Goal: Browse casually: Explore the website without a specific task or goal

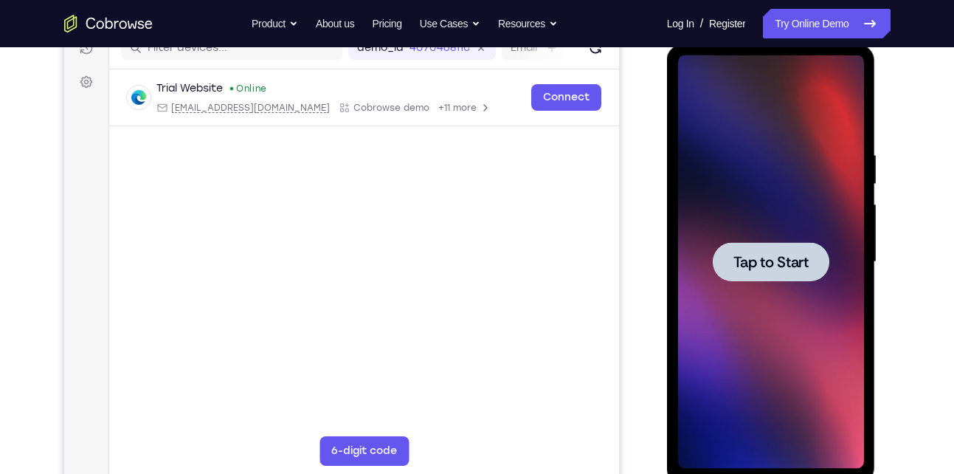
click at [746, 273] on div at bounding box center [771, 261] width 117 height 39
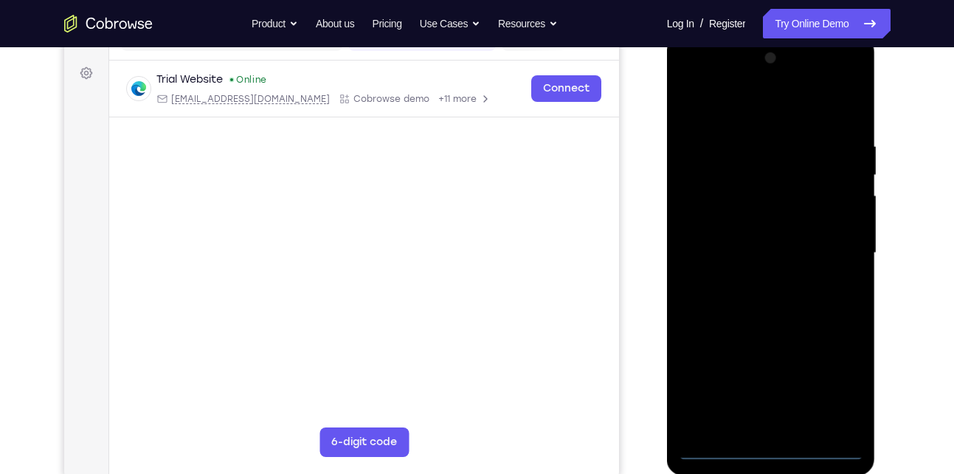
scroll to position [210, 0]
drag, startPoint x: 740, startPoint y: 193, endPoint x: 780, endPoint y: 449, distance: 259.1
click at [780, 449] on div at bounding box center [771, 252] width 186 height 413
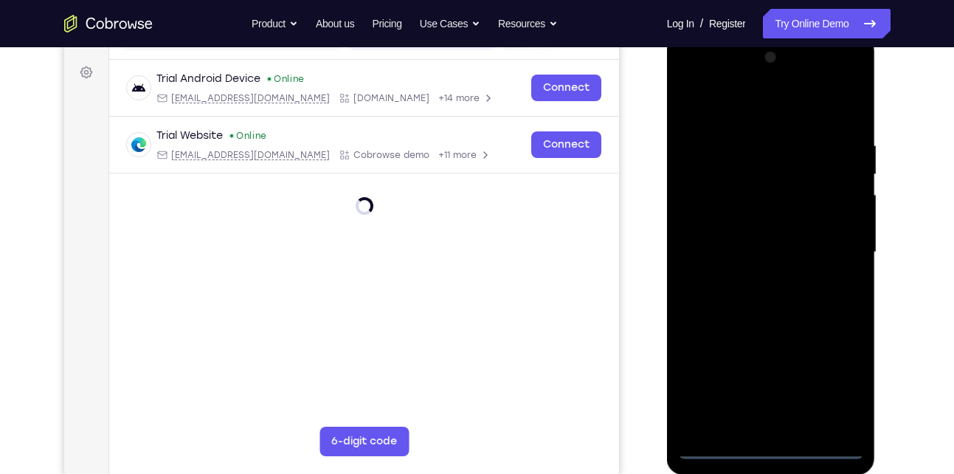
click at [835, 384] on div at bounding box center [771, 252] width 186 height 413
click at [758, 113] on div at bounding box center [771, 252] width 186 height 413
click at [831, 249] on div at bounding box center [771, 252] width 186 height 413
click at [758, 279] on div at bounding box center [771, 252] width 186 height 413
click at [763, 325] on div at bounding box center [771, 252] width 186 height 413
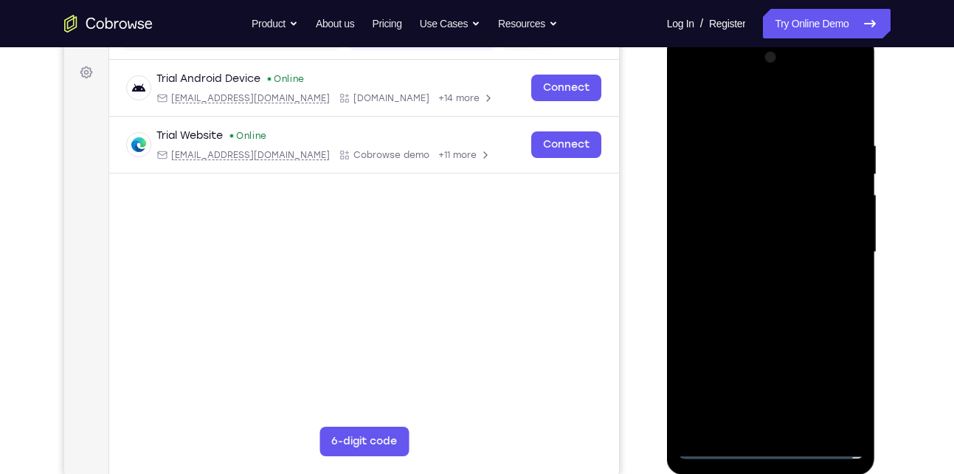
click at [769, 176] on div at bounding box center [771, 252] width 186 height 413
click at [738, 191] on div at bounding box center [771, 252] width 186 height 413
click at [849, 115] on div at bounding box center [771, 252] width 186 height 413
click at [747, 135] on div at bounding box center [771, 252] width 186 height 413
click at [822, 209] on div at bounding box center [771, 252] width 186 height 413
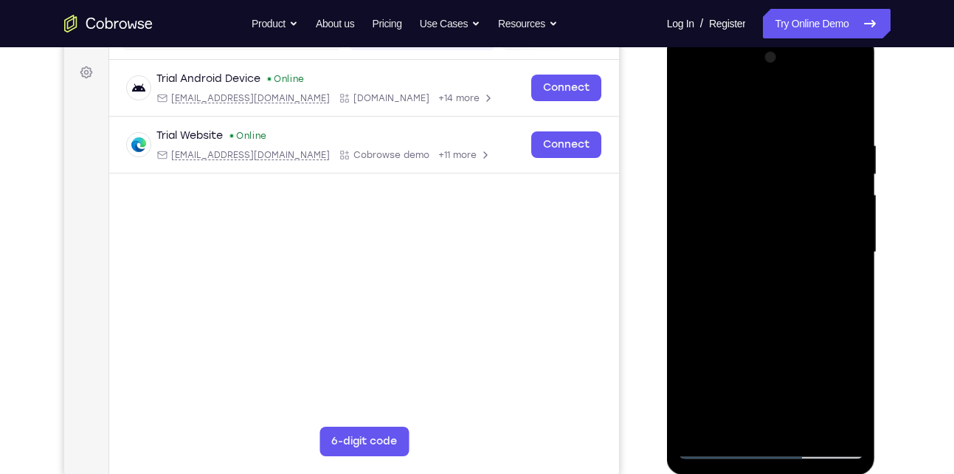
click at [845, 110] on div at bounding box center [771, 252] width 186 height 413
click at [801, 421] on div at bounding box center [771, 252] width 186 height 413
click at [773, 331] on div at bounding box center [771, 252] width 186 height 413
click at [716, 443] on div at bounding box center [771, 252] width 186 height 413
click at [733, 426] on div at bounding box center [771, 252] width 186 height 413
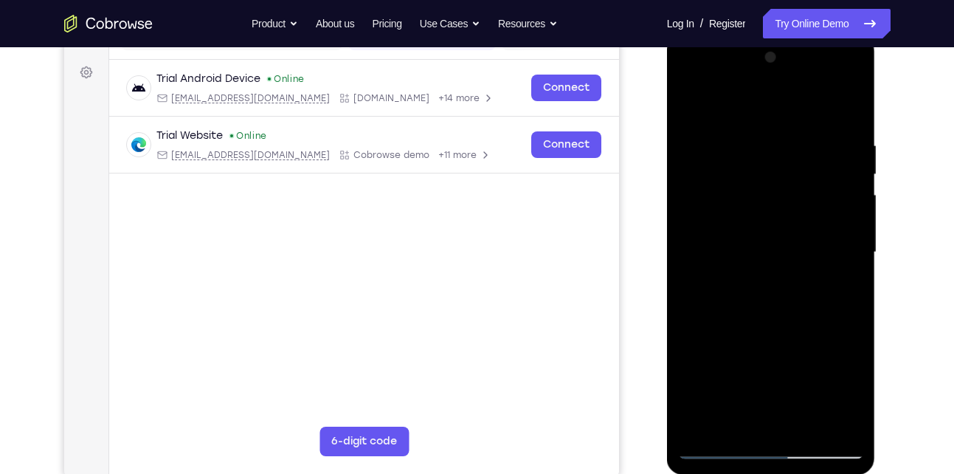
click at [827, 204] on div at bounding box center [771, 252] width 186 height 413
click at [715, 448] on div at bounding box center [771, 252] width 186 height 413
click at [713, 202] on div at bounding box center [771, 252] width 186 height 413
click at [707, 438] on div at bounding box center [771, 252] width 186 height 413
click at [718, 440] on div at bounding box center [771, 252] width 186 height 413
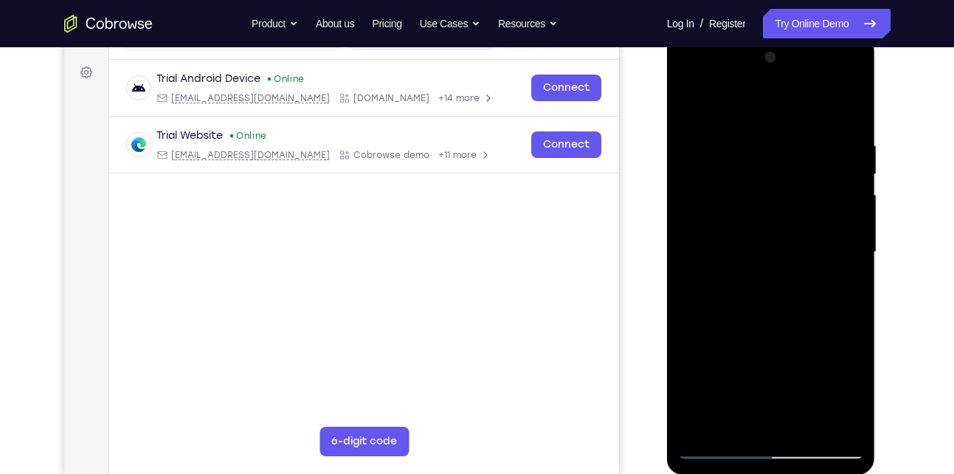
click at [720, 447] on div at bounding box center [771, 252] width 186 height 413
drag, startPoint x: 765, startPoint y: 333, endPoint x: 757, endPoint y: 179, distance: 153.7
click at [757, 179] on div at bounding box center [771, 252] width 186 height 413
click at [757, 235] on div at bounding box center [771, 252] width 186 height 413
drag, startPoint x: 757, startPoint y: 271, endPoint x: 814, endPoint y: 511, distance: 247.3
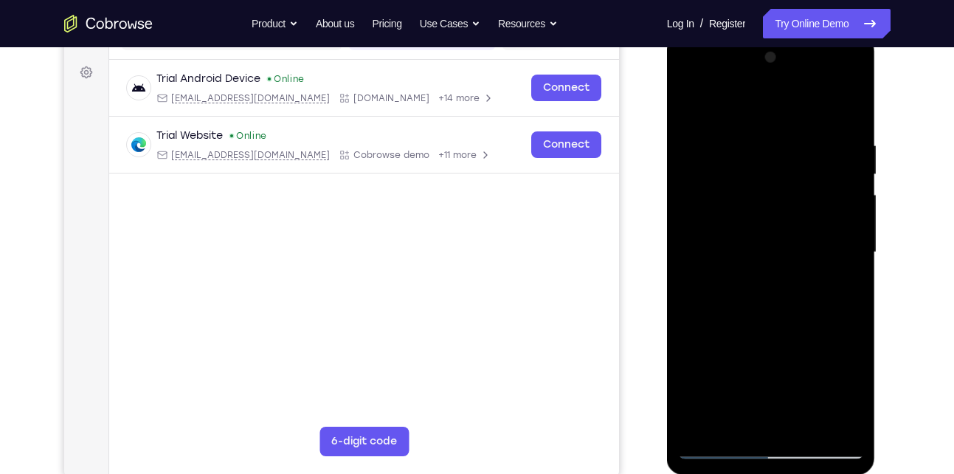
click at [814, 473] on html "Online web based iOS Simulators and Android Emulators. Run iPhone, iPad, Mobile…" at bounding box center [772, 256] width 210 height 443
drag, startPoint x: 786, startPoint y: 310, endPoint x: 776, endPoint y: 121, distance: 189.1
click at [776, 121] on div at bounding box center [771, 252] width 186 height 413
drag, startPoint x: 772, startPoint y: 243, endPoint x: 760, endPoint y: 108, distance: 135.6
click at [760, 108] on div at bounding box center [771, 252] width 186 height 413
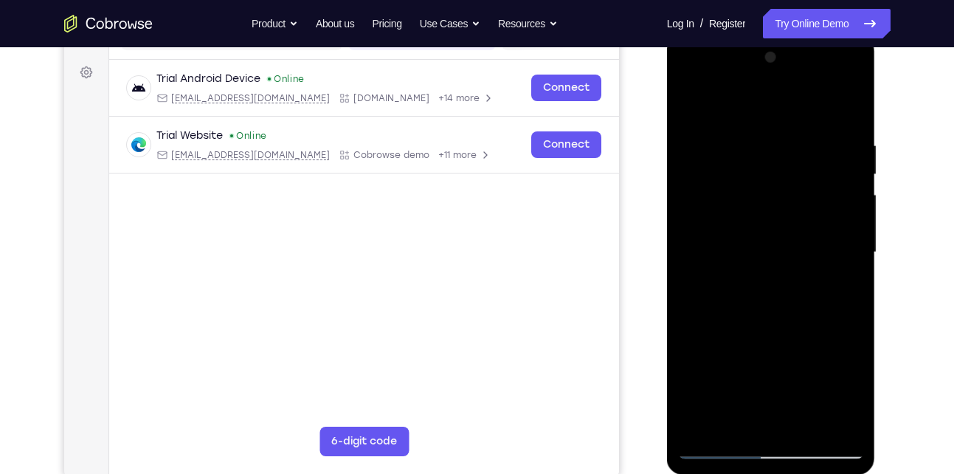
drag, startPoint x: 768, startPoint y: 226, endPoint x: 758, endPoint y: 44, distance: 182.5
click at [758, 44] on div at bounding box center [771, 255] width 209 height 440
drag, startPoint x: 761, startPoint y: 178, endPoint x: 758, endPoint y: 24, distance: 154.2
click at [758, 35] on html "Online web based iOS Simulators and Android Emulators. Run iPhone, iPad, Mobile…" at bounding box center [772, 256] width 210 height 443
drag, startPoint x: 767, startPoint y: 183, endPoint x: 761, endPoint y: 13, distance: 169.8
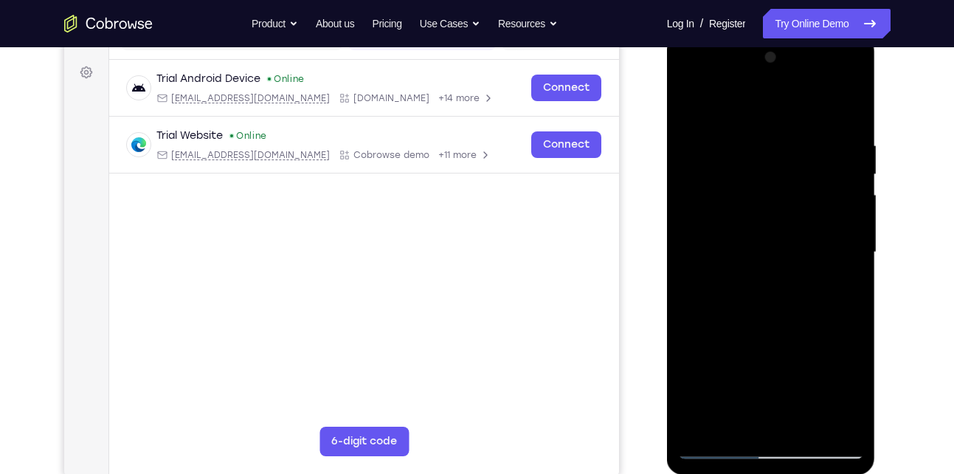
click at [761, 35] on html "Online web based iOS Simulators and Android Emulators. Run iPhone, iPad, Mobile…" at bounding box center [772, 256] width 210 height 443
drag, startPoint x: 760, startPoint y: 216, endPoint x: 753, endPoint y: 29, distance: 187.5
click at [753, 35] on html "Online web based iOS Simulators and Android Emulators. Run iPhone, iPad, Mobile…" at bounding box center [772, 256] width 210 height 443
drag, startPoint x: 768, startPoint y: 269, endPoint x: 762, endPoint y: 73, distance: 196.3
click at [762, 73] on div at bounding box center [771, 252] width 186 height 413
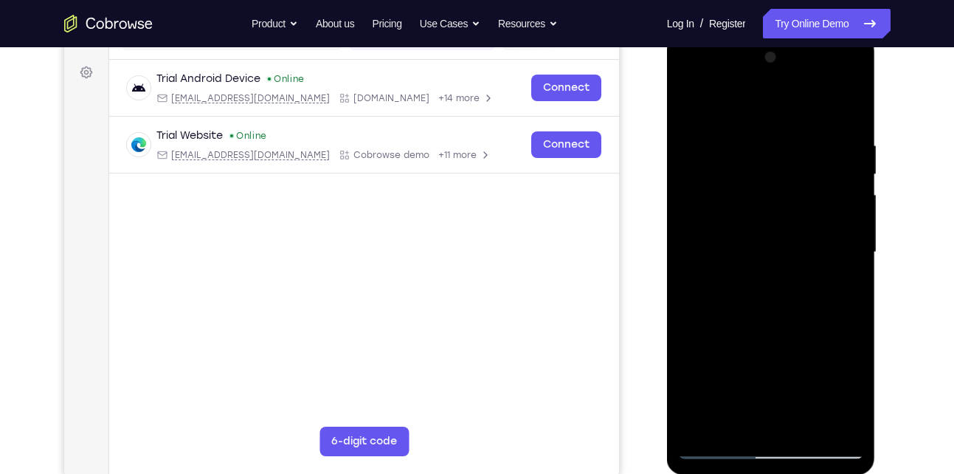
drag, startPoint x: 781, startPoint y: 266, endPoint x: 774, endPoint y: 100, distance: 166.2
click at [774, 100] on div at bounding box center [771, 252] width 186 height 413
drag, startPoint x: 766, startPoint y: 243, endPoint x: 768, endPoint y: 68, distance: 174.9
click at [768, 68] on div at bounding box center [771, 252] width 186 height 413
drag, startPoint x: 764, startPoint y: 235, endPoint x: 764, endPoint y: 76, distance: 159.4
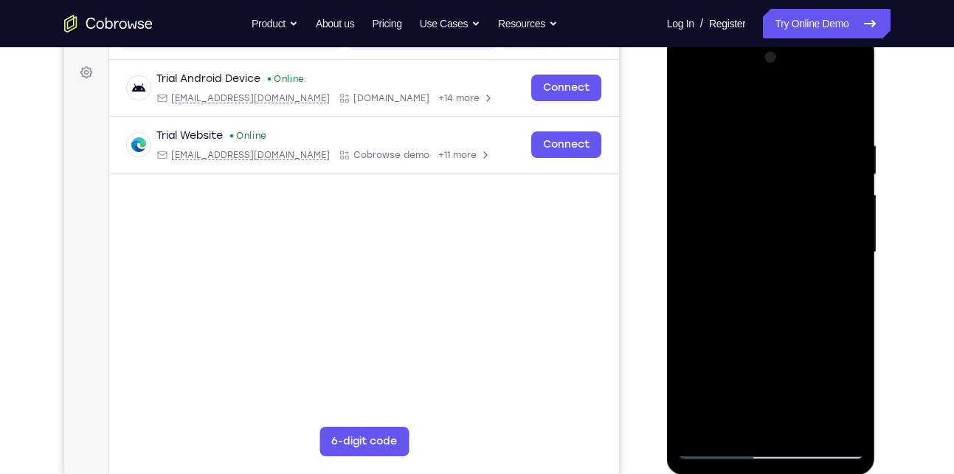
click at [764, 76] on div at bounding box center [771, 252] width 186 height 413
click at [700, 101] on div at bounding box center [771, 252] width 186 height 413
drag, startPoint x: 767, startPoint y: 209, endPoint x: 814, endPoint y: 421, distance: 216.8
click at [814, 421] on div at bounding box center [771, 252] width 186 height 413
drag, startPoint x: 782, startPoint y: 232, endPoint x: 804, endPoint y: 392, distance: 161.6
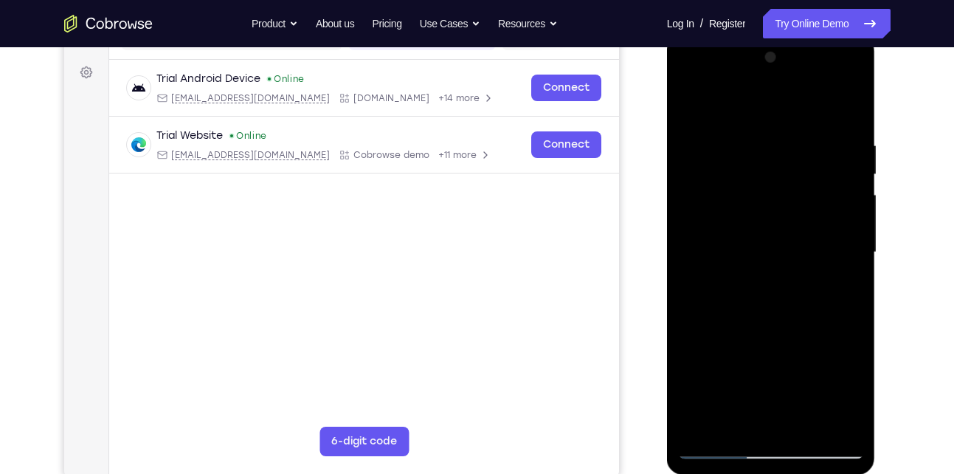
click at [804, 392] on div at bounding box center [771, 252] width 186 height 413
drag, startPoint x: 780, startPoint y: 212, endPoint x: 802, endPoint y: 392, distance: 180.6
click at [802, 392] on div at bounding box center [771, 252] width 186 height 413
click at [710, 254] on div at bounding box center [771, 252] width 186 height 413
drag, startPoint x: 774, startPoint y: 311, endPoint x: 781, endPoint y: 511, distance: 200.0
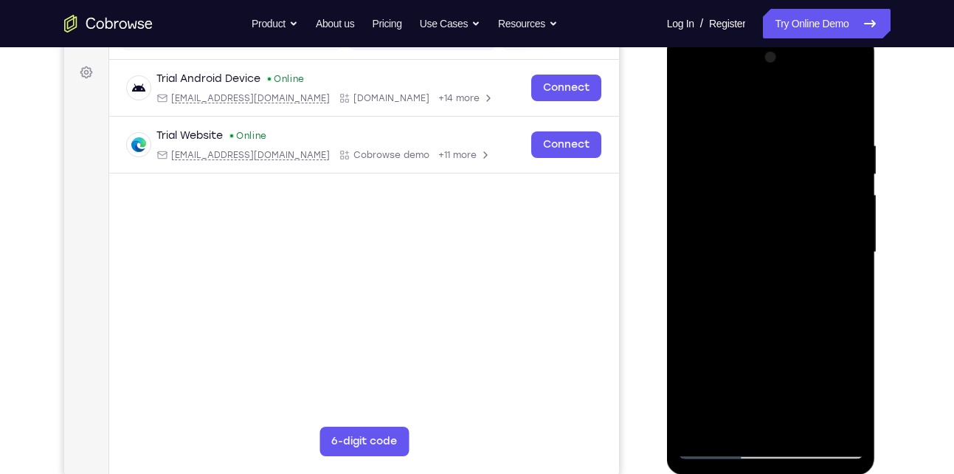
click at [781, 473] on html "Online web based iOS Simulators and Android Emulators. Run iPhone, iPad, Mobile…" at bounding box center [772, 256] width 210 height 443
drag, startPoint x: 759, startPoint y: 184, endPoint x: 754, endPoint y: 117, distance: 67.3
click at [754, 117] on div at bounding box center [771, 252] width 186 height 413
drag, startPoint x: 768, startPoint y: 253, endPoint x: 769, endPoint y: 114, distance: 138.7
click at [769, 114] on div at bounding box center [771, 252] width 186 height 413
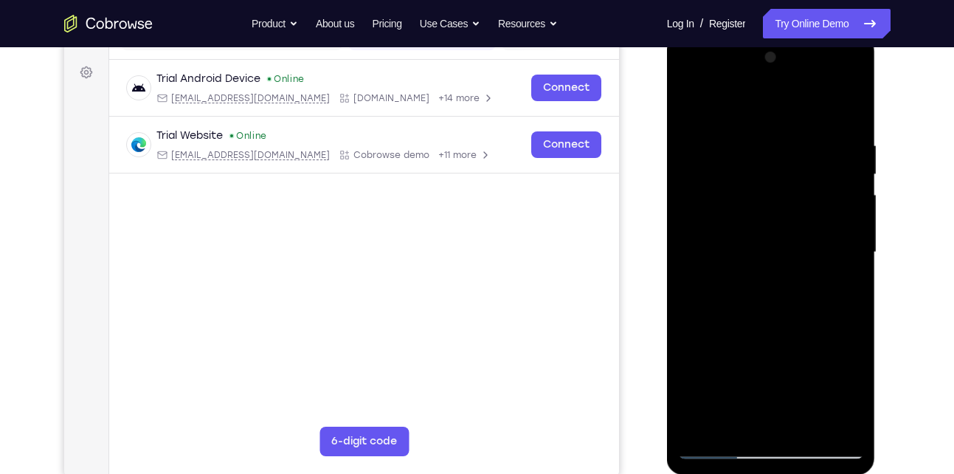
drag, startPoint x: 779, startPoint y: 262, endPoint x: 786, endPoint y: 102, distance: 160.2
click at [786, 102] on div at bounding box center [771, 252] width 186 height 413
drag, startPoint x: 783, startPoint y: 274, endPoint x: 777, endPoint y: 116, distance: 158.0
click at [777, 116] on div at bounding box center [771, 252] width 186 height 413
drag, startPoint x: 781, startPoint y: 296, endPoint x: 787, endPoint y: 198, distance: 97.6
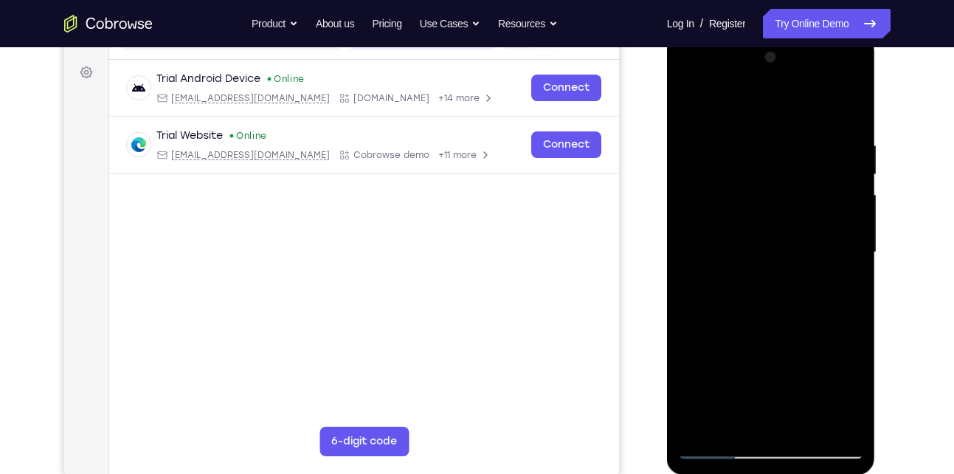
click at [787, 198] on div at bounding box center [771, 252] width 186 height 413
drag, startPoint x: 787, startPoint y: 280, endPoint x: 786, endPoint y: 130, distance: 150.5
click at [786, 130] on div at bounding box center [771, 252] width 186 height 413
drag, startPoint x: 782, startPoint y: 241, endPoint x: 775, endPoint y: 117, distance: 124.9
click at [775, 117] on div at bounding box center [771, 252] width 186 height 413
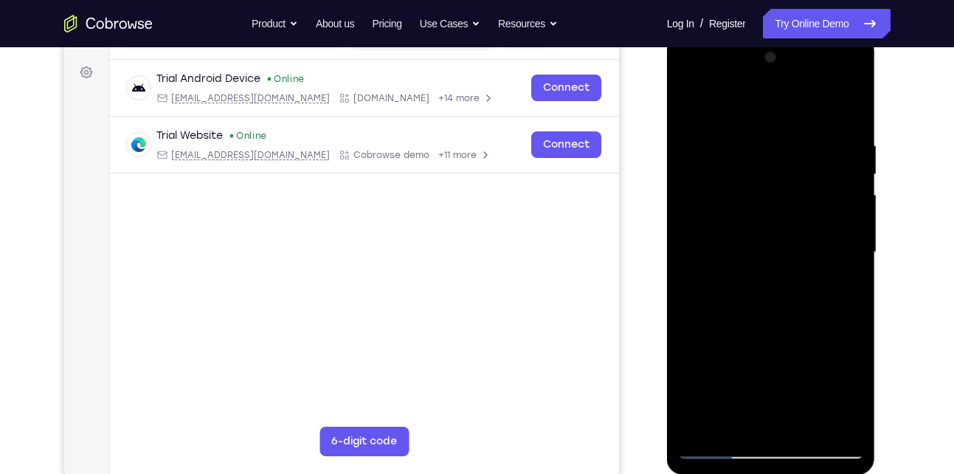
drag, startPoint x: 766, startPoint y: 256, endPoint x: 771, endPoint y: 114, distance: 142.5
click at [771, 114] on div at bounding box center [771, 252] width 186 height 413
click at [719, 450] on div at bounding box center [771, 252] width 186 height 413
drag, startPoint x: 748, startPoint y: 341, endPoint x: 741, endPoint y: 204, distance: 136.7
click at [741, 204] on div at bounding box center [771, 252] width 186 height 413
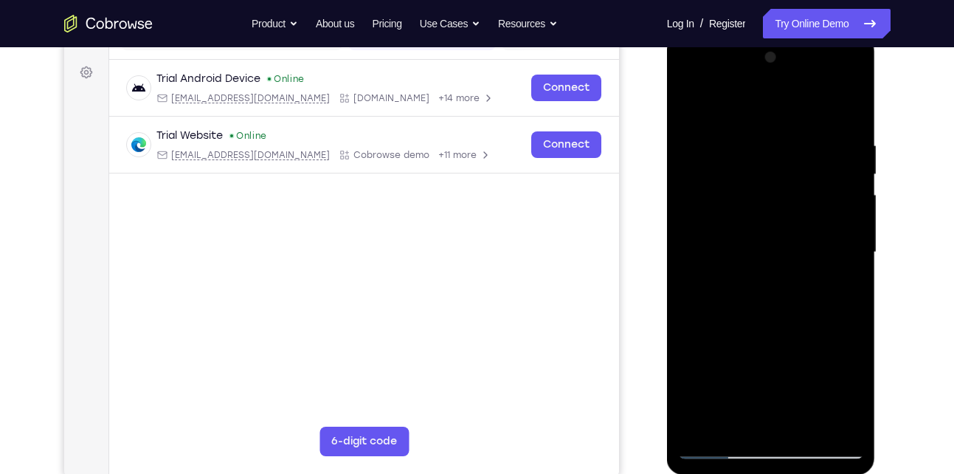
drag, startPoint x: 764, startPoint y: 322, endPoint x: 752, endPoint y: 208, distance: 114.1
click at [752, 208] on div at bounding box center [771, 252] width 186 height 413
drag, startPoint x: 762, startPoint y: 223, endPoint x: 752, endPoint y: 90, distance: 133.1
click at [752, 90] on div at bounding box center [771, 252] width 186 height 413
click at [779, 270] on div at bounding box center [771, 252] width 186 height 413
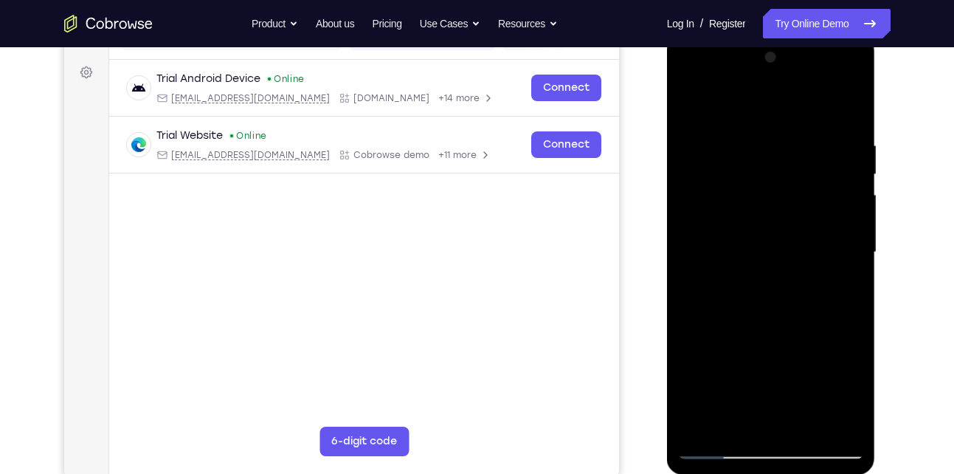
drag, startPoint x: 772, startPoint y: 228, endPoint x: 831, endPoint y: 461, distance: 240.5
click at [831, 461] on div at bounding box center [771, 255] width 209 height 440
drag, startPoint x: 782, startPoint y: 307, endPoint x: 795, endPoint y: 484, distance: 177.6
click at [795, 473] on html "Online web based iOS Simulators and Android Emulators. Run iPhone, iPad, Mobile…" at bounding box center [772, 256] width 210 height 443
drag, startPoint x: 756, startPoint y: 277, endPoint x: 772, endPoint y: 414, distance: 138.1
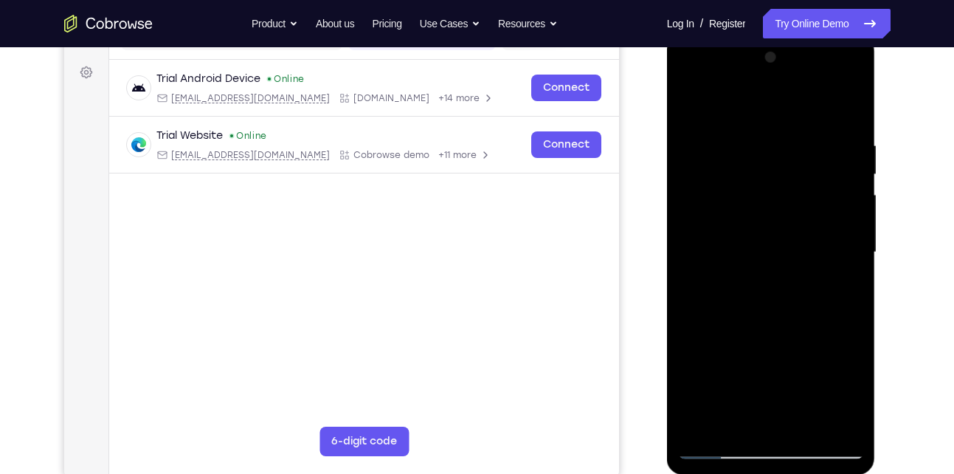
click at [772, 414] on div at bounding box center [771, 252] width 186 height 413
drag, startPoint x: 739, startPoint y: 211, endPoint x: 755, endPoint y: 412, distance: 201.3
click at [755, 412] on div at bounding box center [771, 252] width 186 height 413
drag, startPoint x: 725, startPoint y: 213, endPoint x: 727, endPoint y: 403, distance: 189.6
click at [727, 403] on div at bounding box center [771, 252] width 186 height 413
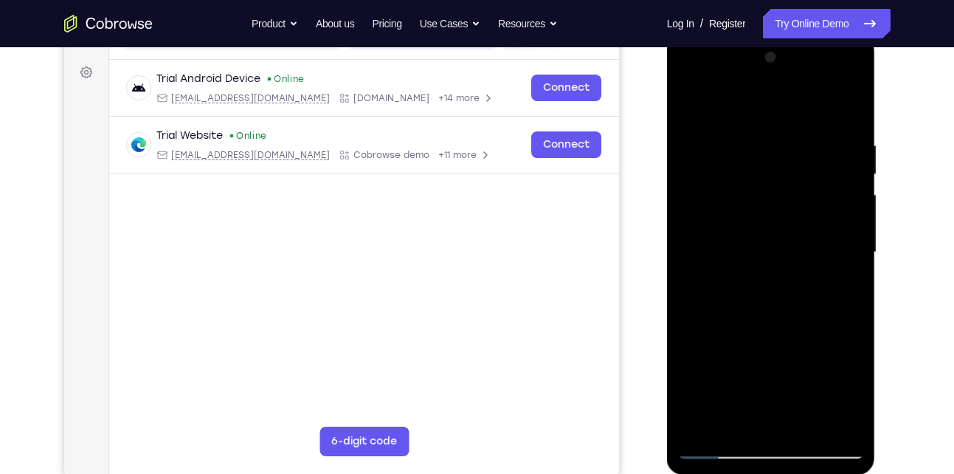
drag, startPoint x: 733, startPoint y: 243, endPoint x: 747, endPoint y: 440, distance: 196.7
click at [747, 440] on div at bounding box center [771, 252] width 186 height 413
drag, startPoint x: 743, startPoint y: 251, endPoint x: 751, endPoint y: 401, distance: 150.7
click at [751, 401] on div at bounding box center [771, 252] width 186 height 413
drag, startPoint x: 752, startPoint y: 273, endPoint x: 784, endPoint y: 472, distance: 201.7
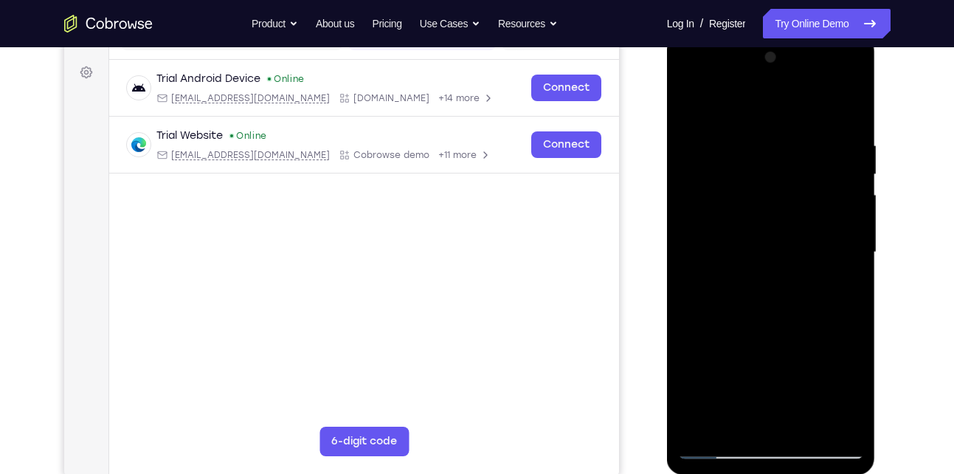
click at [784, 472] on div at bounding box center [771, 255] width 209 height 440
drag, startPoint x: 755, startPoint y: 258, endPoint x: 758, endPoint y: 345, distance: 87.1
click at [758, 345] on div at bounding box center [771, 252] width 186 height 413
click at [847, 260] on div at bounding box center [771, 252] width 186 height 413
click at [850, 257] on div at bounding box center [771, 252] width 186 height 413
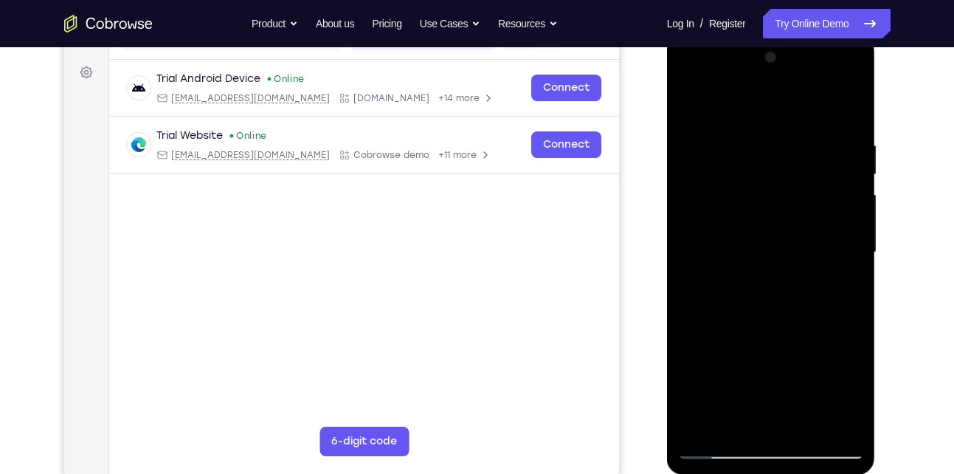
click at [850, 257] on div at bounding box center [771, 252] width 186 height 413
click at [712, 456] on div at bounding box center [771, 252] width 186 height 413
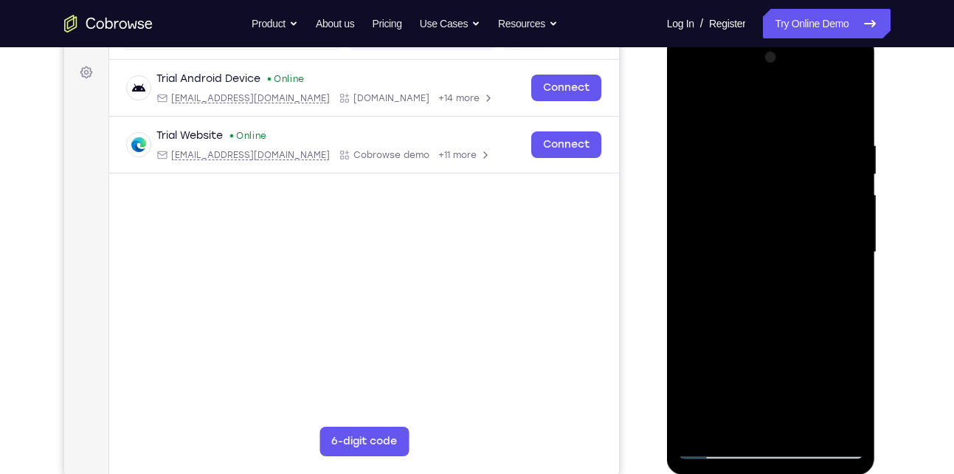
drag, startPoint x: 751, startPoint y: 381, endPoint x: 758, endPoint y: 252, distance: 129.3
click at [758, 252] on div at bounding box center [771, 252] width 186 height 413
drag, startPoint x: 764, startPoint y: 351, endPoint x: 752, endPoint y: 193, distance: 158.3
click at [752, 193] on div at bounding box center [771, 252] width 186 height 413
drag, startPoint x: 757, startPoint y: 281, endPoint x: 762, endPoint y: 191, distance: 90.2
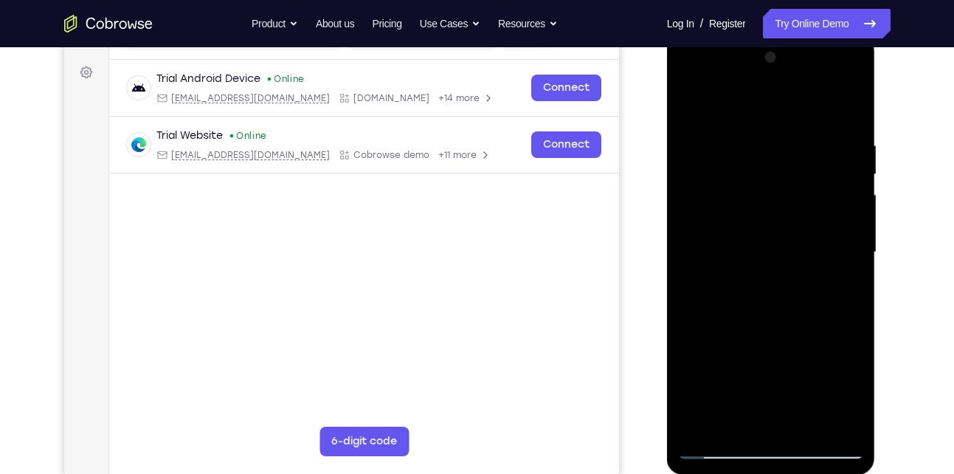
click at [762, 191] on div at bounding box center [771, 252] width 186 height 413
drag, startPoint x: 770, startPoint y: 274, endPoint x: 775, endPoint y: 152, distance: 121.8
click at [775, 152] on div at bounding box center [771, 252] width 186 height 413
drag, startPoint x: 781, startPoint y: 316, endPoint x: 779, endPoint y: 206, distance: 110.7
click at [779, 206] on div at bounding box center [771, 252] width 186 height 413
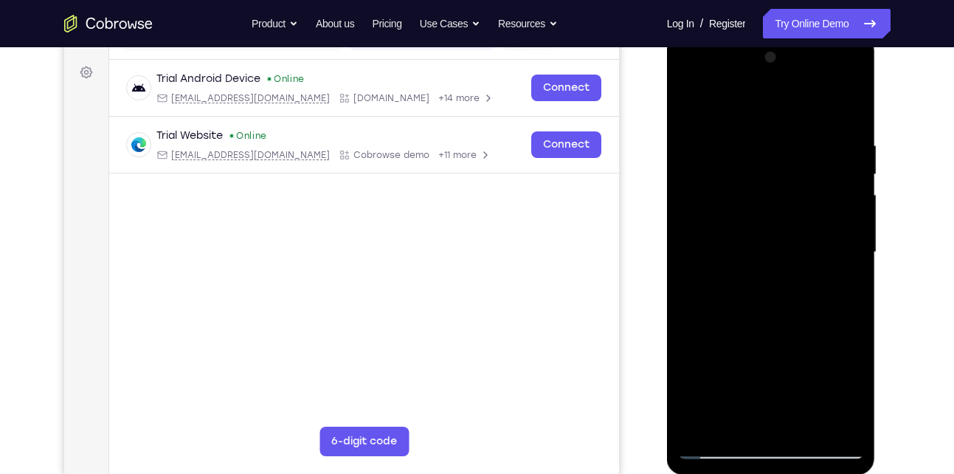
drag, startPoint x: 752, startPoint y: 278, endPoint x: 758, endPoint y: 98, distance: 180.1
click at [758, 98] on div at bounding box center [771, 252] width 186 height 413
drag, startPoint x: 753, startPoint y: 266, endPoint x: 753, endPoint y: 158, distance: 108.4
click at [753, 158] on div at bounding box center [771, 252] width 186 height 413
drag, startPoint x: 761, startPoint y: 281, endPoint x: 752, endPoint y: 154, distance: 127.3
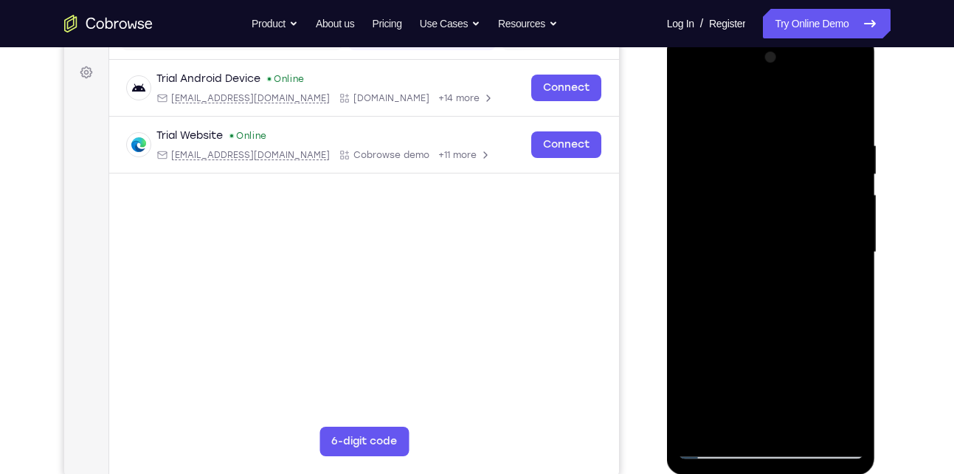
click at [752, 154] on div at bounding box center [771, 252] width 186 height 413
drag, startPoint x: 768, startPoint y: 297, endPoint x: 752, endPoint y: 201, distance: 97.1
click at [752, 201] on div at bounding box center [771, 252] width 186 height 413
drag, startPoint x: 778, startPoint y: 296, endPoint x: 784, endPoint y: 167, distance: 128.5
click at [784, 167] on div at bounding box center [771, 252] width 186 height 413
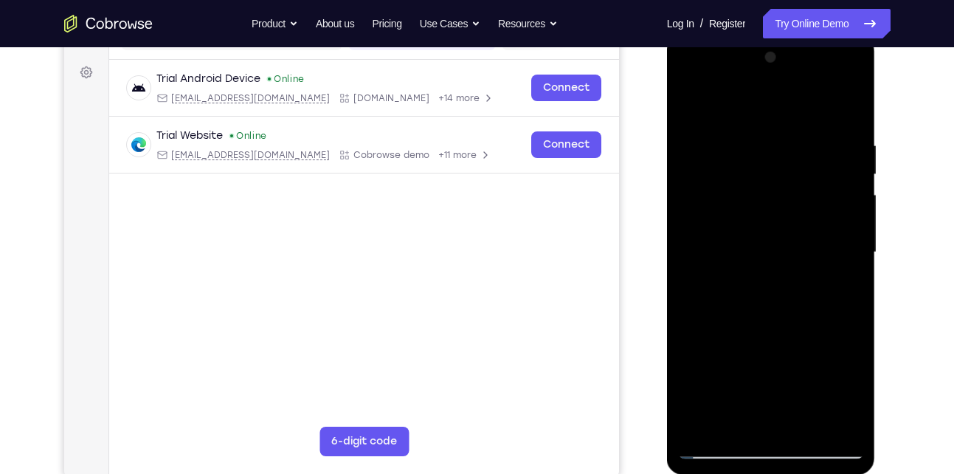
drag, startPoint x: 707, startPoint y: 279, endPoint x: 694, endPoint y: 94, distance: 185.6
click at [694, 94] on div at bounding box center [771, 252] width 186 height 413
drag, startPoint x: 723, startPoint y: 222, endPoint x: 714, endPoint y: 92, distance: 130.1
click at [714, 92] on div at bounding box center [771, 252] width 186 height 413
click at [775, 221] on div at bounding box center [771, 252] width 186 height 413
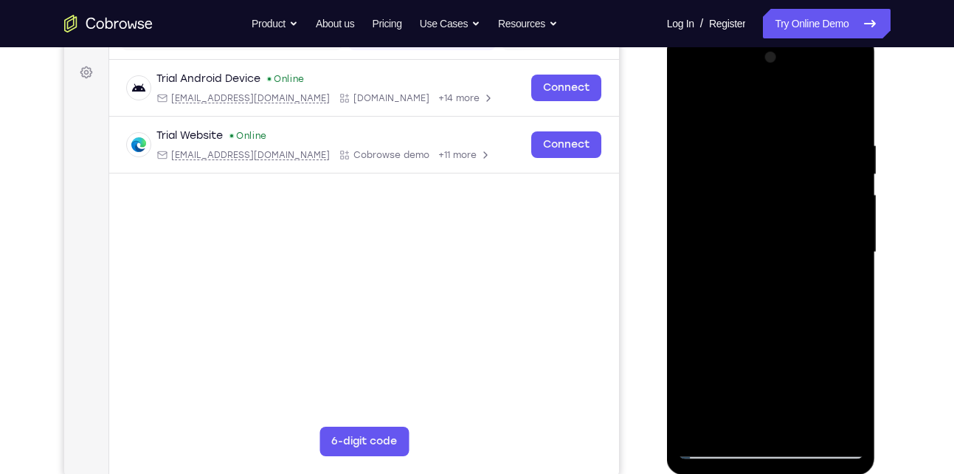
drag, startPoint x: 775, startPoint y: 221, endPoint x: 842, endPoint y: 447, distance: 236.2
click at [842, 447] on div at bounding box center [771, 252] width 186 height 413
drag, startPoint x: 795, startPoint y: 291, endPoint x: 827, endPoint y: 497, distance: 208.4
click at [827, 473] on html "Online web based iOS Simulators and Android Emulators. Run iPhone, iPad, Mobile…" at bounding box center [772, 256] width 210 height 443
drag, startPoint x: 796, startPoint y: 338, endPoint x: 800, endPoint y: 511, distance: 173.4
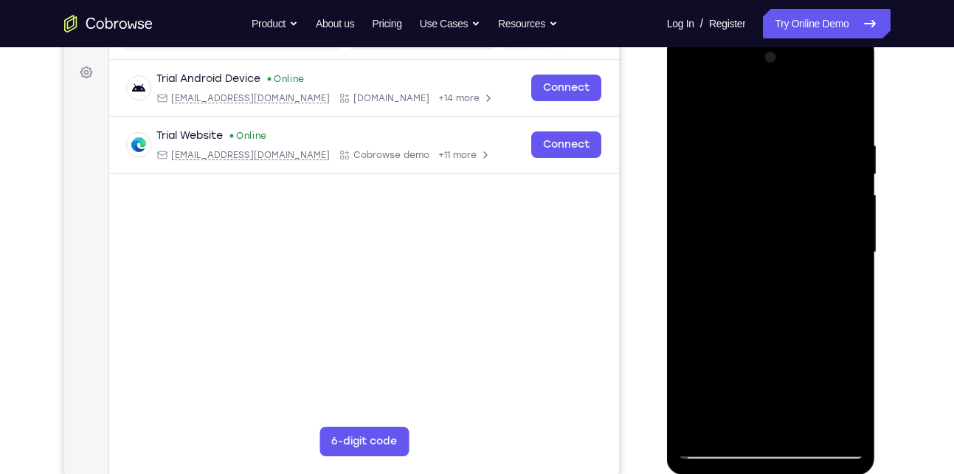
click at [800, 473] on html "Online web based iOS Simulators and Android Emulators. Run iPhone, iPad, Mobile…" at bounding box center [772, 256] width 210 height 443
drag, startPoint x: 758, startPoint y: 196, endPoint x: 764, endPoint y: 511, distance: 315.1
click at [764, 473] on html "Online web based iOS Simulators and Android Emulators. Run iPhone, iPad, Mobile…" at bounding box center [772, 256] width 210 height 443
drag, startPoint x: 744, startPoint y: 224, endPoint x: 750, endPoint y: 381, distance: 157.2
click at [750, 381] on div at bounding box center [771, 252] width 186 height 413
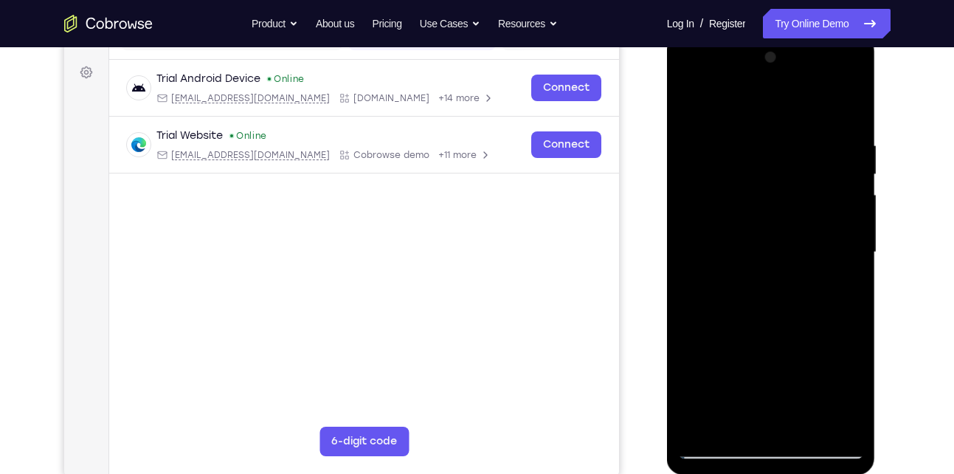
click at [721, 441] on div at bounding box center [771, 252] width 186 height 413
